Goal: Find specific page/section: Find specific page/section

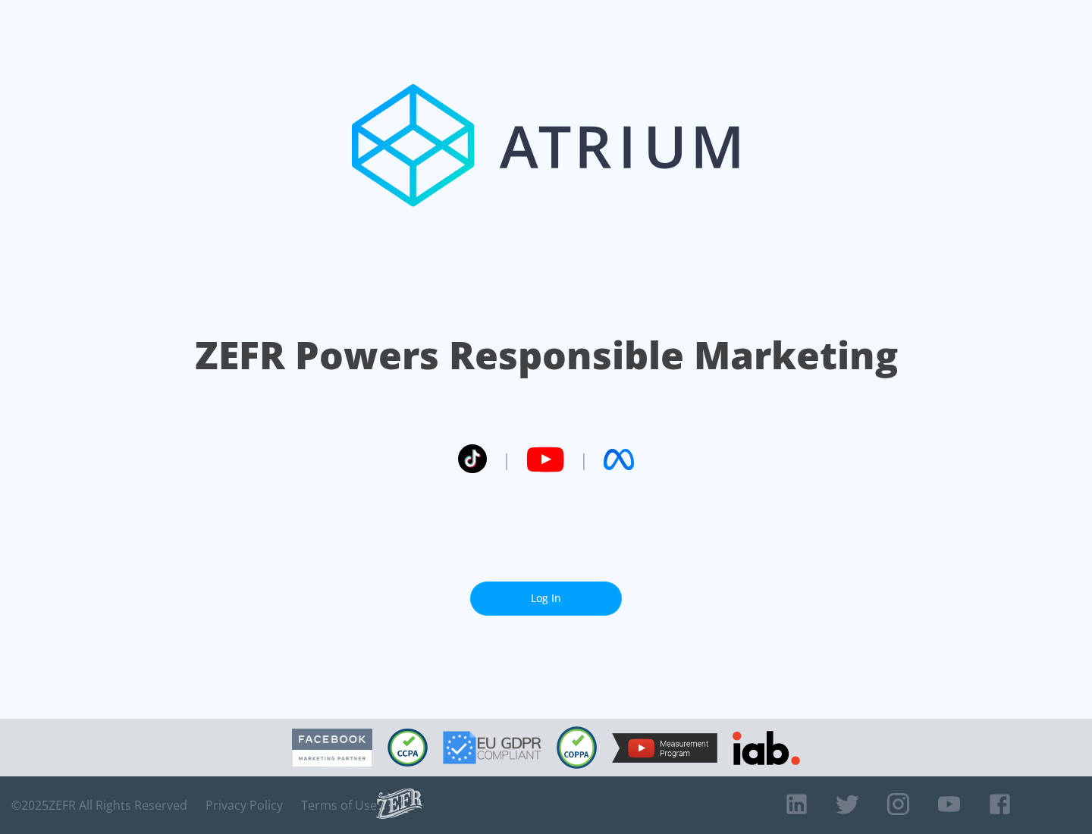
click at [546, 598] on link "Log In" at bounding box center [546, 599] width 152 height 34
